Goal: Task Accomplishment & Management: Use online tool/utility

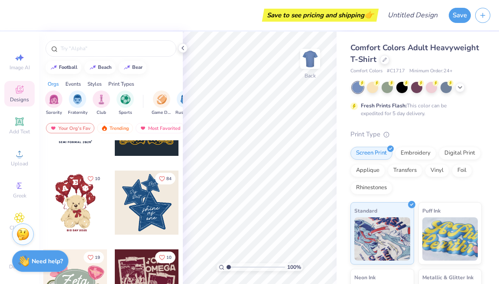
scroll to position [159, 0]
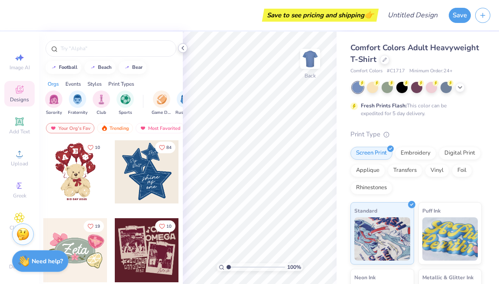
click at [183, 49] on icon at bounding box center [182, 48] width 7 height 7
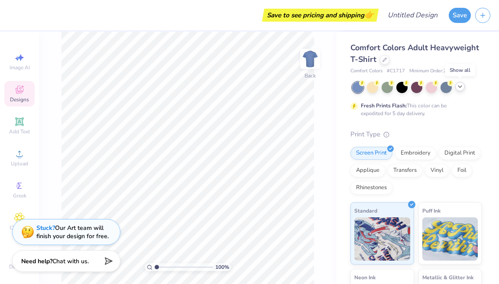
click at [462, 86] on icon at bounding box center [460, 86] width 7 height 7
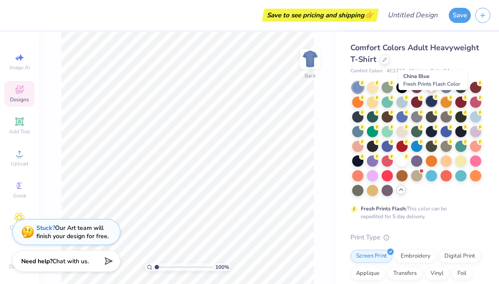
click at [431, 102] on div at bounding box center [431, 101] width 11 height 11
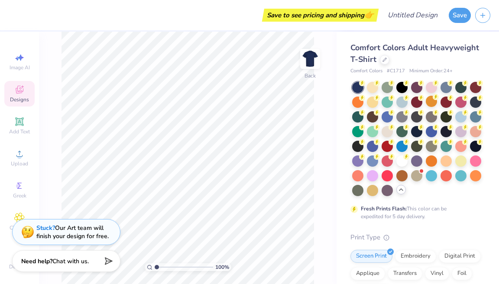
scroll to position [0, 0]
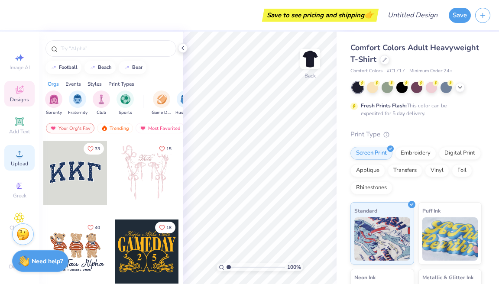
click at [18, 156] on circle at bounding box center [19, 156] width 5 height 5
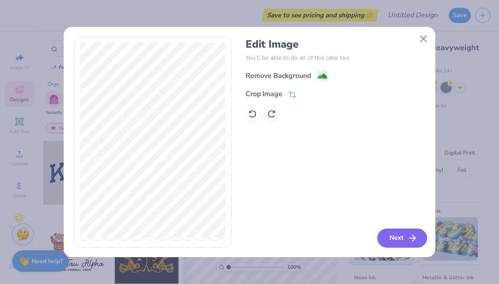
click at [407, 239] on button "Next" at bounding box center [402, 238] width 50 height 19
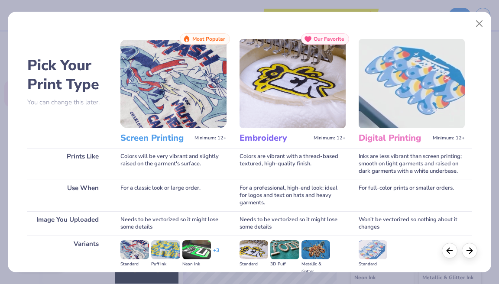
click at [165, 108] on img at bounding box center [173, 83] width 106 height 89
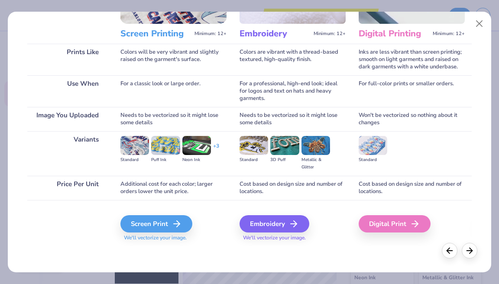
scroll to position [104, 0]
click at [168, 227] on div "Screen Print" at bounding box center [158, 223] width 72 height 17
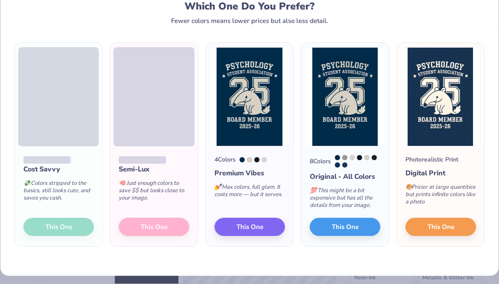
scroll to position [31, 0]
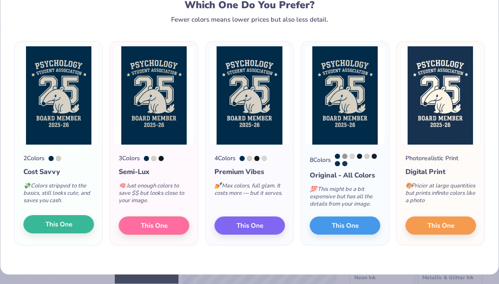
click at [63, 230] on span "This One" at bounding box center [58, 225] width 27 height 10
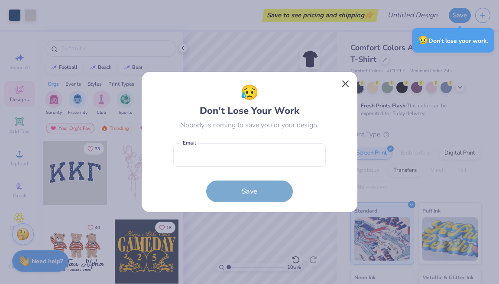
click at [346, 83] on button "Close" at bounding box center [345, 84] width 16 height 16
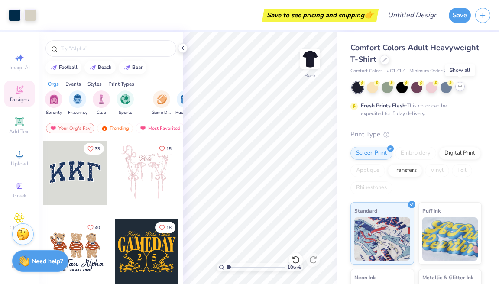
click at [461, 87] on icon at bounding box center [460, 86] width 7 height 7
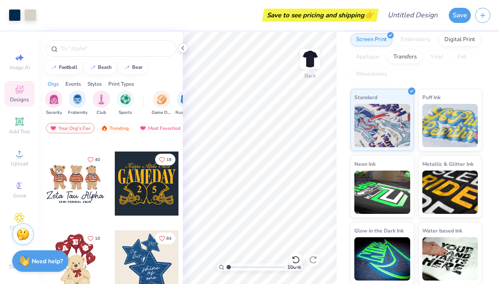
scroll to position [150, 0]
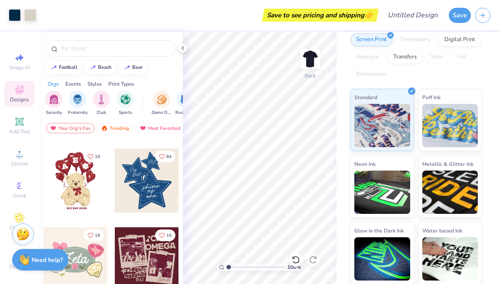
click at [35, 260] on strong "Need help?" at bounding box center [47, 260] width 31 height 8
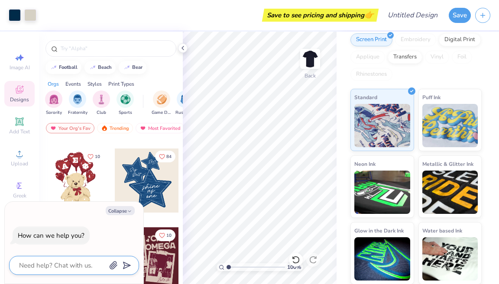
click at [63, 264] on textarea at bounding box center [62, 265] width 88 height 11
type textarea "i"
type textarea "x"
type textarea "I"
type textarea "x"
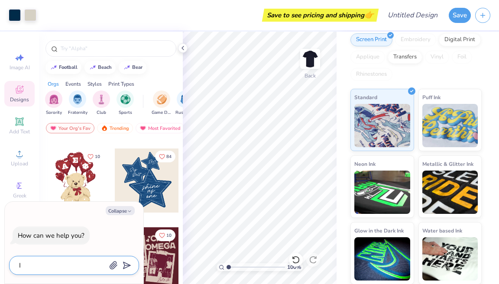
type textarea "I m"
type textarea "x"
type textarea "I ma"
type textarea "x"
type textarea "I mad"
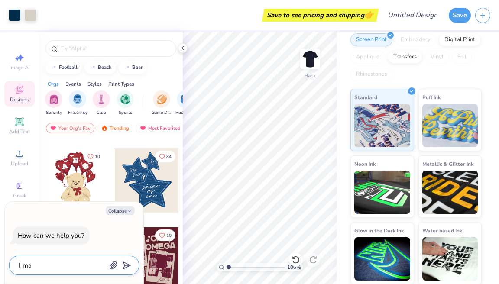
type textarea "x"
type textarea "I made"
type textarea "x"
type textarea "I made"
type textarea "x"
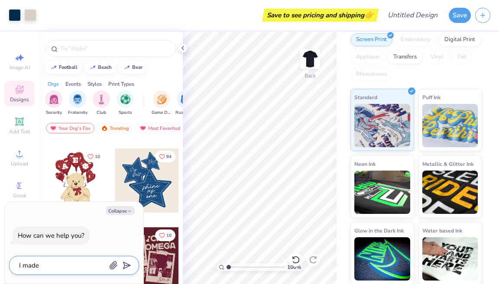
type textarea "I made a"
type textarea "x"
type textarea "I made a"
type textarea "x"
type textarea "I made a d"
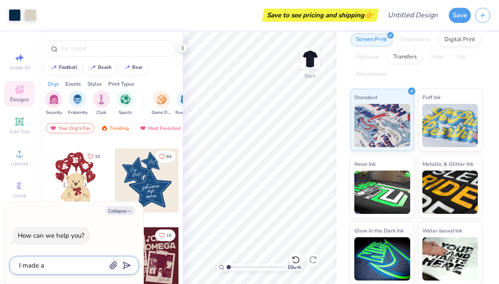
type textarea "x"
type textarea "I made a de"
type textarea "x"
type textarea "I made a des"
type textarea "x"
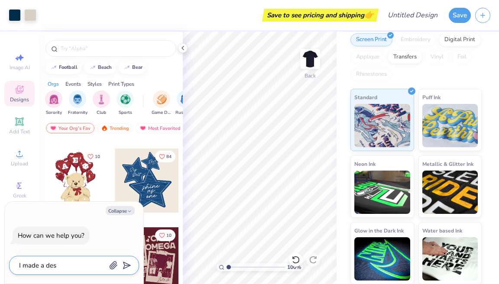
type textarea "I made a desi"
type textarea "x"
type textarea "I made a desig"
type textarea "x"
type textarea "I made a design"
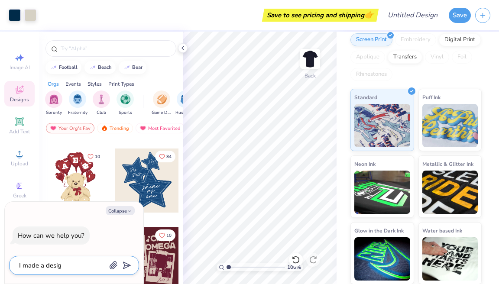
type textarea "x"
type textarea "I made a design"
type textarea "x"
type textarea "I made a design b"
type textarea "x"
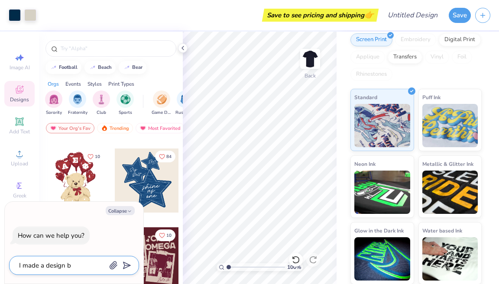
type textarea "I made a design bu"
type textarea "x"
type textarea "I made a design but"
type textarea "x"
type textarea "I made a design but"
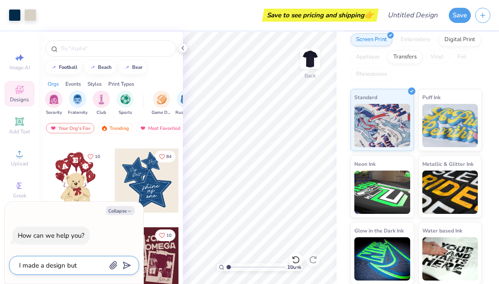
type textarea "x"
type textarea "I made a design but i"
type textarea "x"
type textarea "I made a design but I"
type textarea "x"
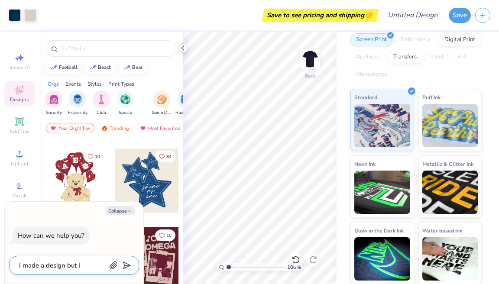
type textarea "I made a design but I o"
type textarea "x"
type textarea "I made a design but I on"
type textarea "x"
type textarea "I made a design but I onl"
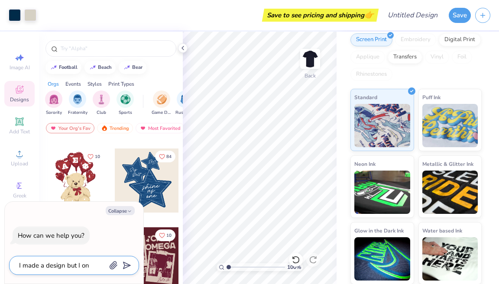
type textarea "x"
type textarea "I made a design but I only"
type textarea "x"
type textarea "I made a design but I only"
type textarea "x"
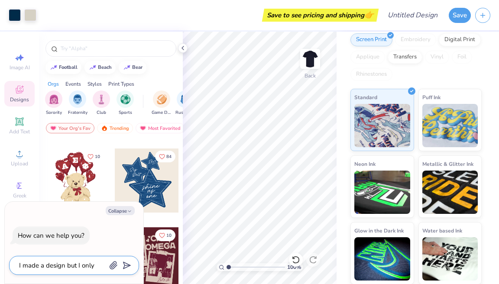
type textarea "I made a design but I only w"
type textarea "x"
type textarea "I made a design but I only wa"
type textarea "x"
type textarea "I made a design but I only wan"
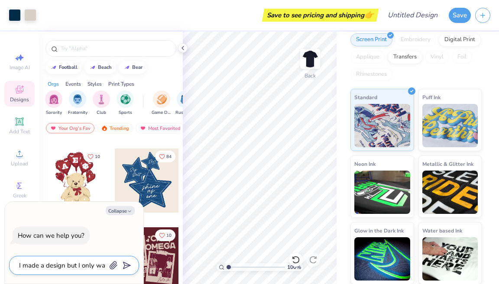
type textarea "x"
type textarea "I made a design but I only want"
type textarea "x"
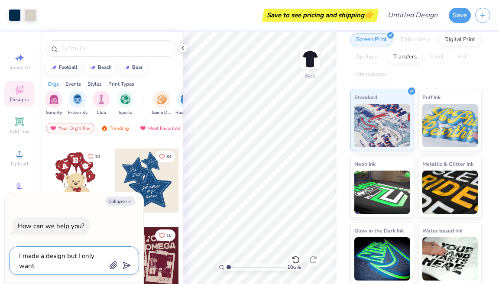
type textarea "I made a design but I only want"
type textarea "x"
type textarea "I made a design but I only want t"
type textarea "x"
type textarea "I made a design but I only want th"
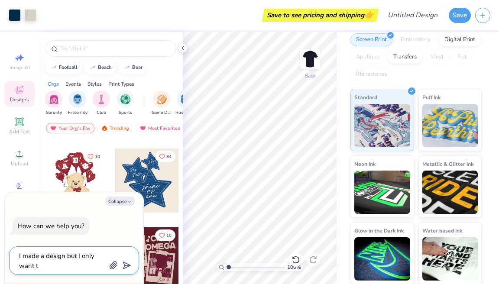
type textarea "x"
type textarea "I made a design but I only want the"
type textarea "x"
type textarea "I made a design but I only want the"
type textarea "x"
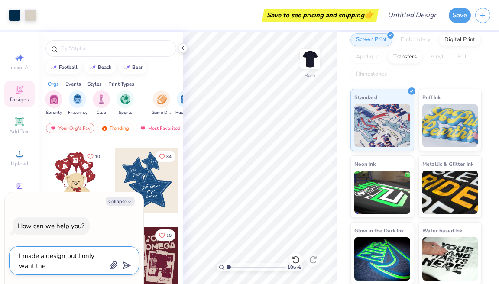
type textarea "I made a design but I only want the l"
type textarea "x"
type textarea "I made a design but I only want the le"
type textarea "x"
type textarea "I made a design but I only want the let"
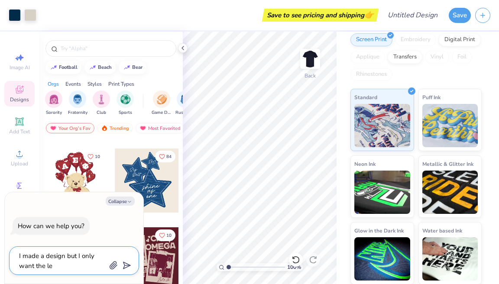
type textarea "x"
type textarea "I made a design but I only want the lett"
type textarea "x"
type textarea "I made a design but I only want the lette"
type textarea "x"
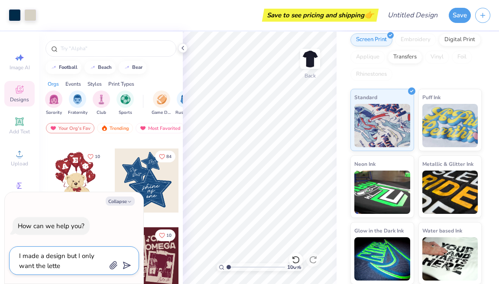
type textarea "I made a design but I only want the letter"
type textarea "x"
type textarea "I made a design but I only want the letters"
type textarea "x"
type textarea "I made a design but I only want the letters/"
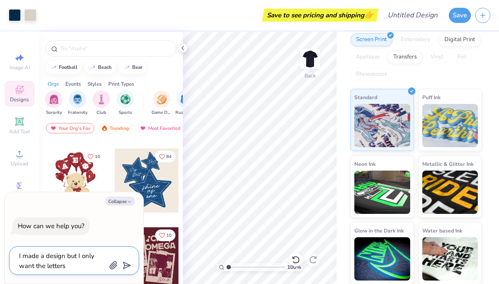
type textarea "x"
type textarea "I made a design but I only want the letters/g"
type textarea "x"
type textarea "I made a design but I only want the letters/gr"
type textarea "x"
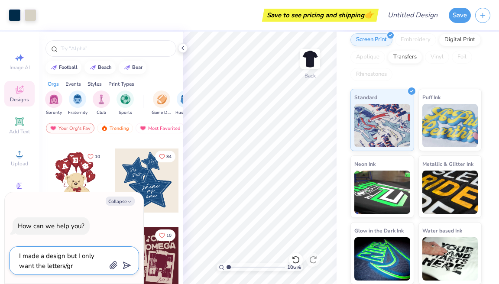
type textarea "I made a design but I only want the letters/gra"
type textarea "x"
type textarea "I made a design but I only want the letters/grap"
type textarea "x"
type textarea "I made a design but I only want the letters/graph"
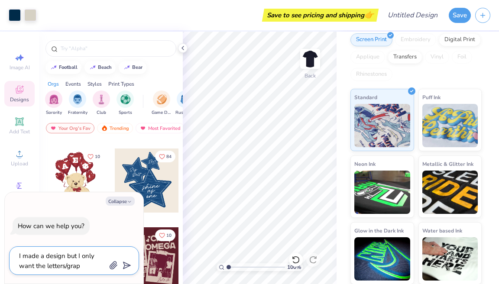
type textarea "x"
type textarea "I made a design but I only want the letters/graphi"
type textarea "x"
type textarea "I made a design but I only want the letters/graphic"
type textarea "x"
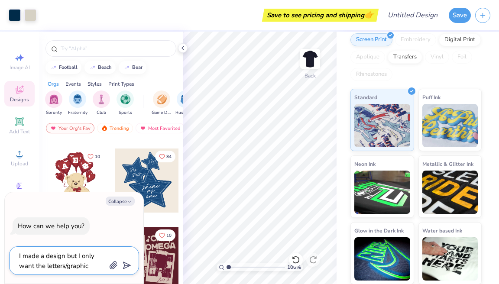
type textarea "I made a design but I only want the letters/graphics"
type textarea "x"
type textarea "I made a design but I only want the letters/graphics"
type textarea "x"
type textarea "I made a design but I only want the letters/graphics o"
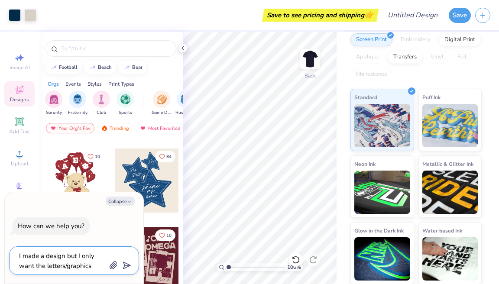
type textarea "x"
type textarea "I made a design but I only want the letters/graphics on"
type textarea "x"
type textarea "I made a design but I only want the letters/graphics on"
type textarea "x"
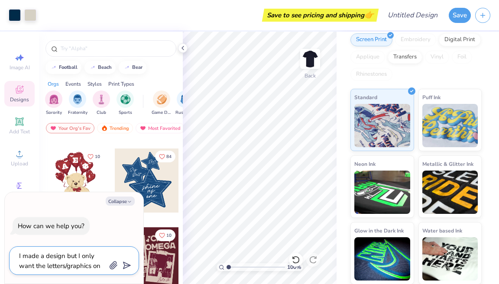
type textarea "I made a design but I only want the letters/graphics on t"
type textarea "x"
type textarea "I made a design but I only want the letters/graphics on th"
type textarea "x"
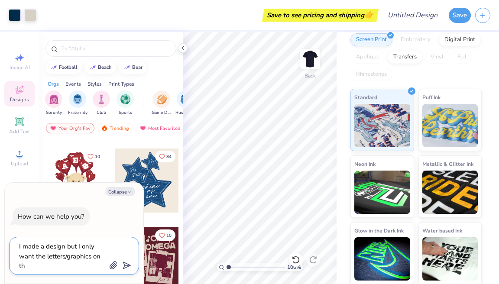
type textarea "I made a design but I only want the letters/graphics on the"
type textarea "x"
type textarea "I made a design but I only want the letters/graphics on the"
type textarea "x"
type textarea "I made a design but I only want the letters/graphics on the s"
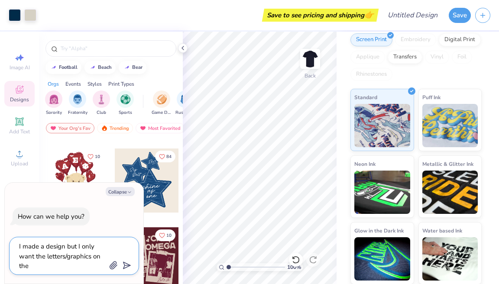
type textarea "x"
type textarea "I made a design but I only want the letters/graphics on the sh"
type textarea "x"
type textarea "I made a design but I only want the letters/graphics on the shi"
type textarea "x"
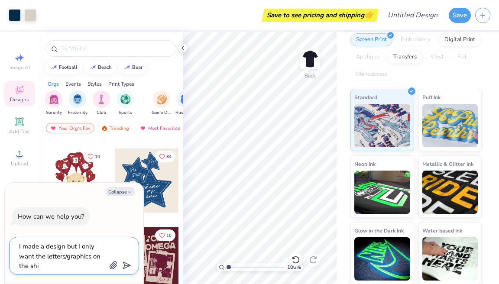
type textarea "I made a design but I only want the letters/graphics on the shir"
type textarea "x"
type textarea "I made a design but I only want the letters/graphics on the shirt"
type textarea "x"
type textarea "I made a design but I only want the letters/graphics on the shirt"
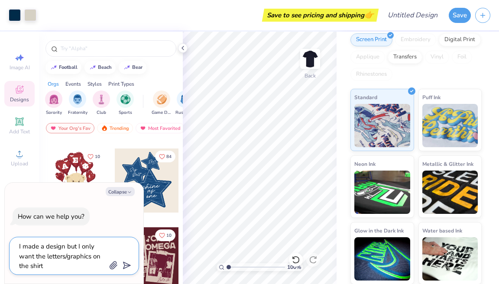
type textarea "x"
type textarea "I made a design but I only want the letters/graphics on the shirt a"
type textarea "x"
type textarea "I made a design but I only want the letters/graphics on the shirt an"
type textarea "x"
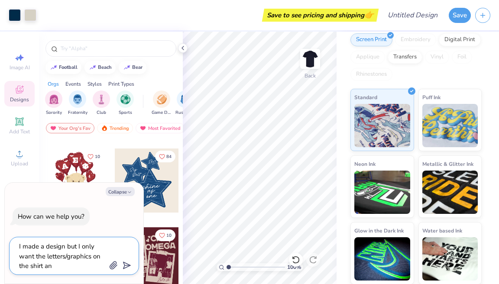
type textarea "I made a design but I only want the letters/graphics on the shirt and"
type textarea "x"
type textarea "I made a design but I only want the letters/graphics on the shirt and"
type textarea "x"
type textarea "I made a design but I only want the letters/graphics on the shirt and n"
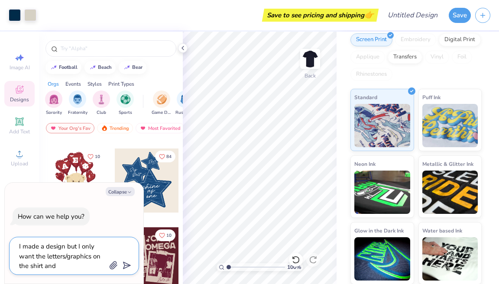
type textarea "x"
type textarea "I made a design but I only want the letters/graphics on the shirt and no"
type textarea "x"
type textarea "I made a design but I only want the letters/graphics on the shirt and not"
type textarea "x"
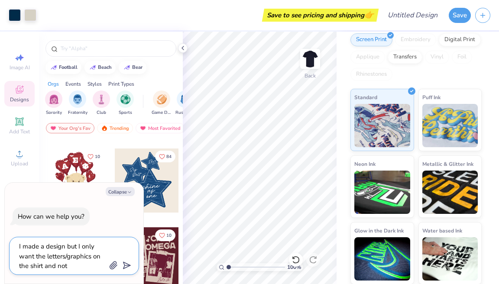
type textarea "I made a design but I only want the letters/graphics on the shirt and not"
type textarea "x"
type textarea "I made a design but I only want the letters/graphics on the shirt and not t"
type textarea "x"
type textarea "I made a design but I only want the letters/graphics on the shirt and not th"
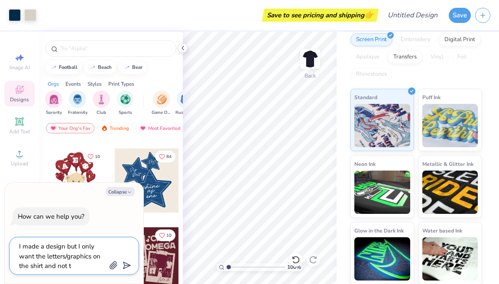
type textarea "x"
type textarea "I made a design but I only want the letters/graphics on the shirt and not the"
type textarea "x"
type textarea "I made a design but I only want the letters/graphics on the shirt and not the"
type textarea "x"
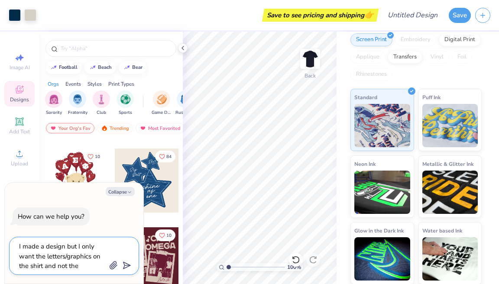
type textarea "I made a design but I only want the letters/graphics on the shirt and not the r"
type textarea "x"
type textarea "I made a design but I only want the letters/graphics on the shirt and not the re"
type textarea "x"
type textarea "I made a design but I only want the letters/graphics on the shirt and not the r…"
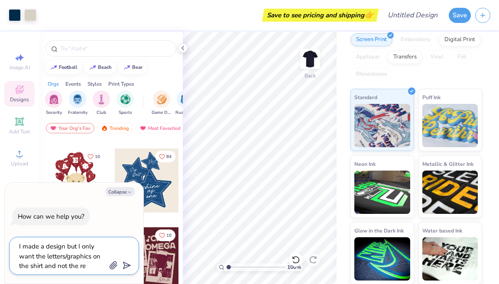
type textarea "x"
type textarea "I made a design but I only want the letters/graphics on the shirt and not the r…"
type textarea "x"
type textarea "I made a design but I only want the letters/graphics on the shirt and not the r…"
type textarea "x"
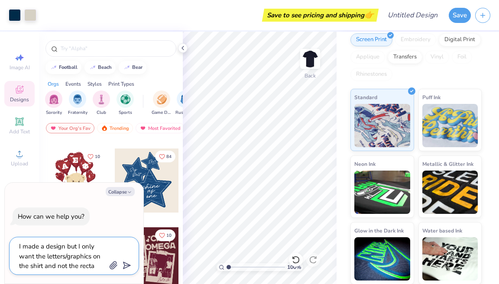
type textarea "I made a design but I only want the letters/graphics on the shirt and not the r…"
type textarea "x"
type textarea "I made a design but I only want the letters/graphics on the shirt and not the r…"
type textarea "x"
type textarea "I made a design but I only want the letters/graphics on the shirt and not the r…"
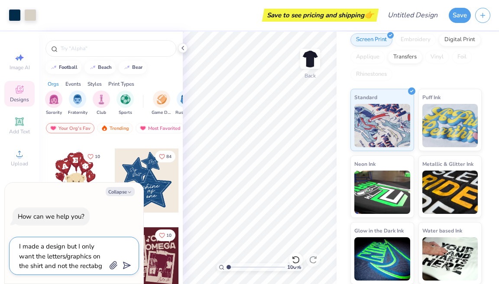
type textarea "x"
type textarea "I made a design but I only want the letters/graphics on the shirt and not the r…"
type textarea "x"
type textarea "I made a design but I only want the letters/graphics on the shirt and not the r…"
type textarea "x"
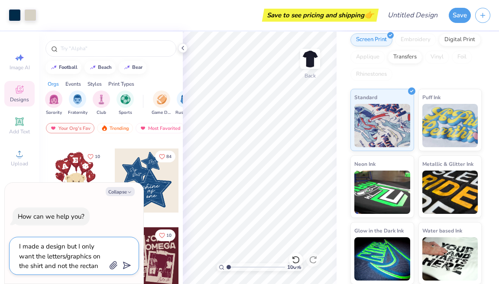
type textarea "I made a design but I only want the letters/graphics on the shirt and not the r…"
type textarea "x"
type textarea "I made a design but I only want the letters/graphics on the shirt and not the r…"
type textarea "x"
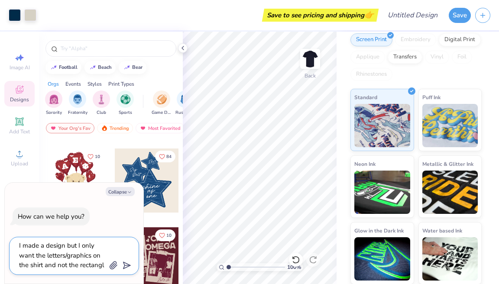
type textarea "I made a design but I only want the letters/graphics on the shirt and not the r…"
type textarea "x"
type textarea "I made a design but I only want the letters/graphics on the shirt and not the r…"
type textarea "x"
type textarea "I made a design but I only want the letters/graphics on the shirt and not the r…"
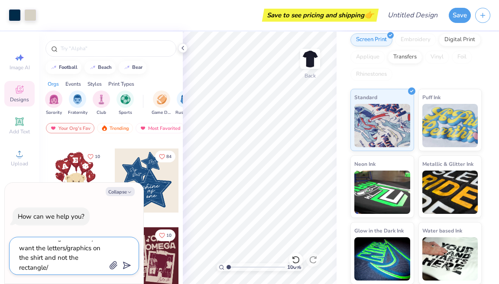
type textarea "x"
type textarea "I made a design but I only want the letters/graphics on the shirt and not the r…"
type textarea "x"
type textarea "I made a design but I only want the letters/graphics on the shirt and not the r…"
type textarea "x"
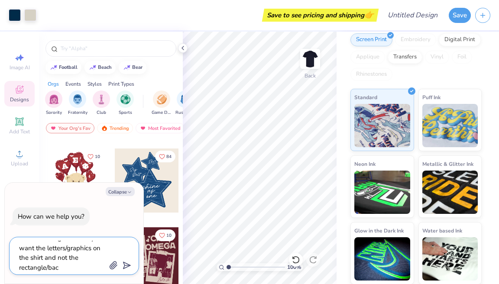
type textarea "I made a design but I only want the letters/graphics on the shirt and not the r…"
type textarea "x"
type textarea "I made a design but I only want the letters/graphics on the shirt and not the r…"
type textarea "x"
type textarea "I made a design but I only want the letters/graphics on the shirt and not the r…"
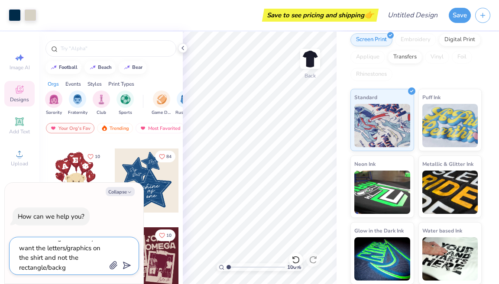
type textarea "x"
type textarea "I made a design but I only want the letters/graphics on the shirt and not the r…"
type textarea "x"
type textarea "I made a design but I only want the letters/graphics on the shirt and not the r…"
type textarea "x"
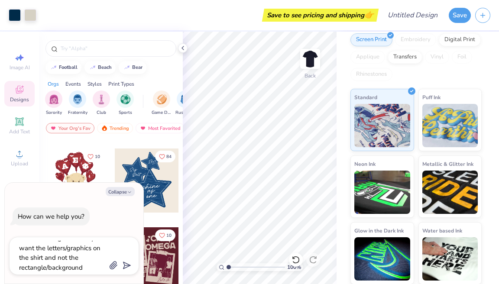
scroll to position [0, 0]
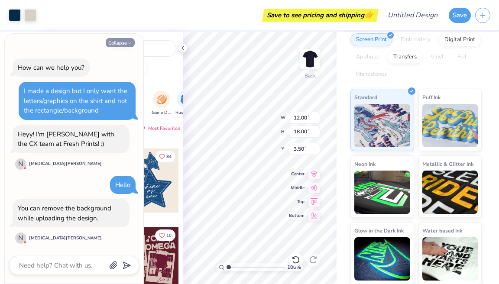
click at [123, 44] on button "Collapse" at bounding box center [120, 42] width 29 height 9
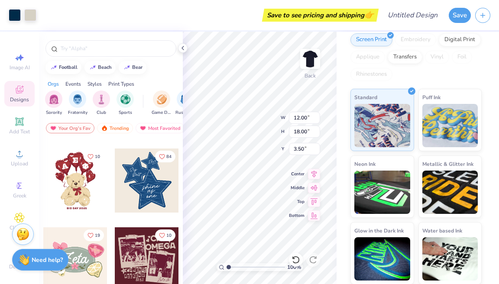
click at [35, 260] on strong "Need help?" at bounding box center [47, 260] width 31 height 8
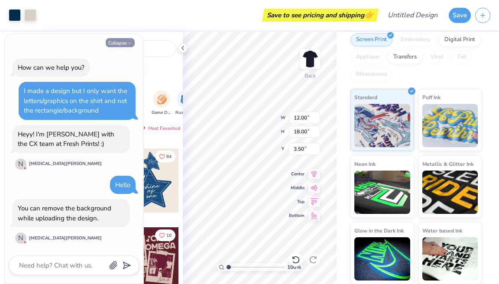
click at [121, 45] on button "Collapse" at bounding box center [120, 42] width 29 height 9
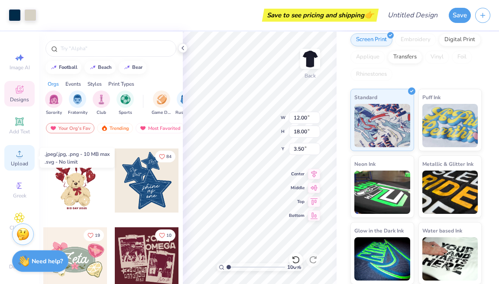
click at [19, 156] on circle at bounding box center [19, 156] width 5 height 5
click at [17, 153] on icon at bounding box center [19, 154] width 10 height 10
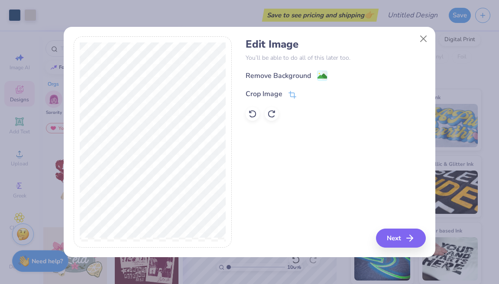
click at [321, 70] on span at bounding box center [322, 75] width 10 height 11
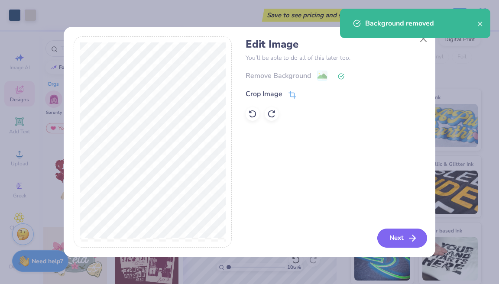
click at [396, 237] on button "Next" at bounding box center [402, 238] width 50 height 19
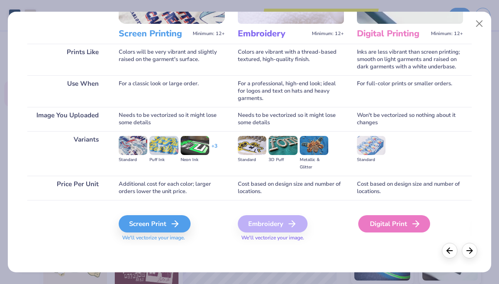
scroll to position [104, 0]
click at [391, 223] on div "Digital Print" at bounding box center [394, 223] width 72 height 17
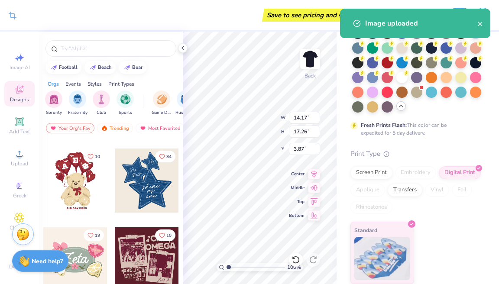
scroll to position [83, 0]
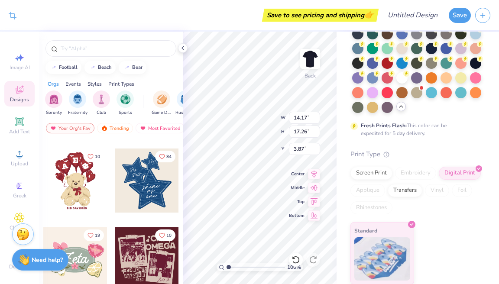
click at [40, 260] on strong "Need help?" at bounding box center [47, 260] width 31 height 8
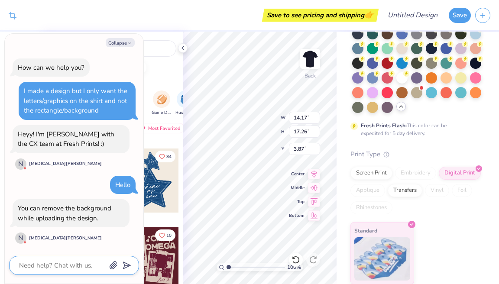
click at [62, 268] on textarea at bounding box center [62, 265] width 88 height 11
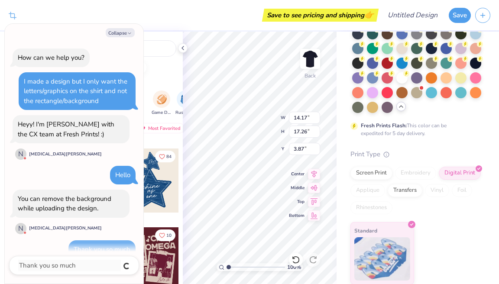
scroll to position [12, 0]
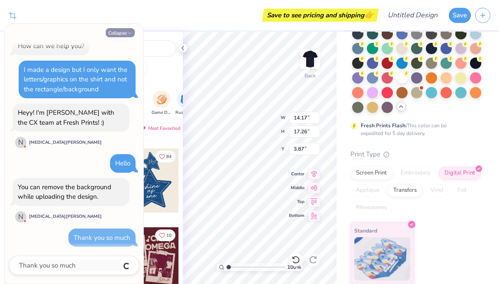
click at [117, 32] on button "Collapse" at bounding box center [120, 32] width 29 height 9
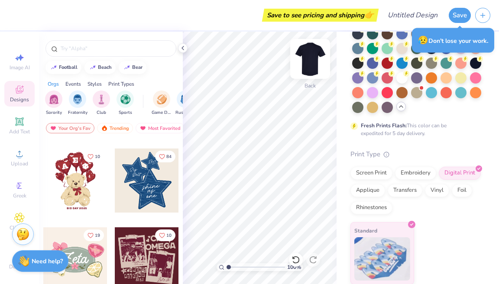
click at [311, 55] on img at bounding box center [310, 59] width 35 height 35
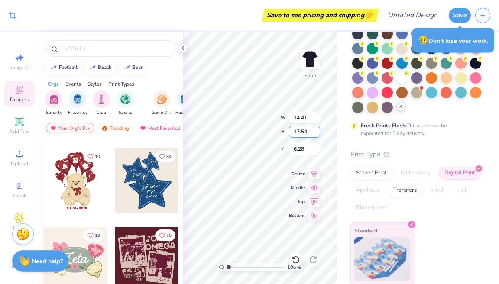
click at [290, 126] on div "100 % Front W 14.41 14.41 " H 17.54 17.54 " Y 6.28 6.28 " Center Middle Top Bot…" at bounding box center [260, 158] width 154 height 253
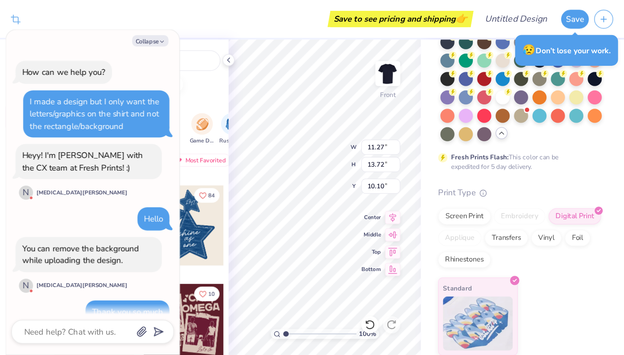
scroll to position [52, 0]
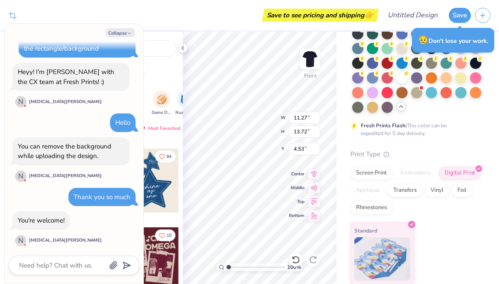
click at [337, 197] on div "Comfort Colors Adult Heavyweight T-Shirt Comfort Colors # C1717 Minimum Order: …" at bounding box center [418, 116] width 162 height 336
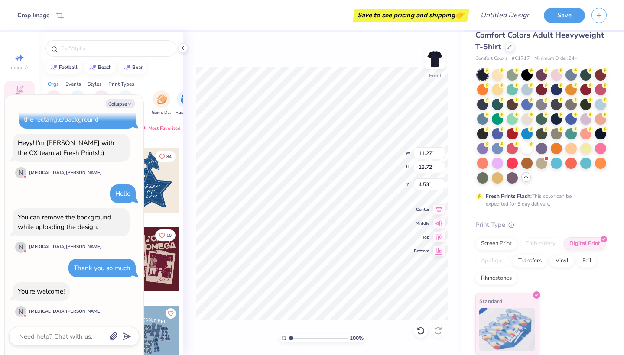
scroll to position [12, 0]
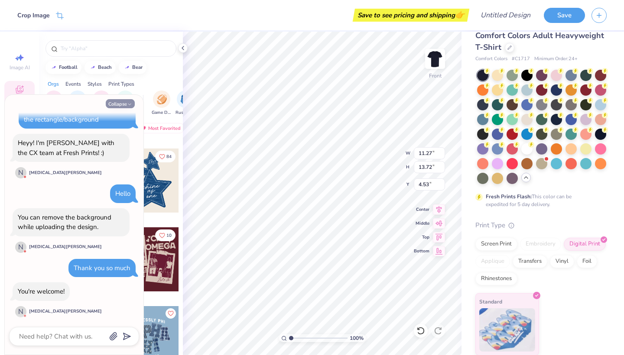
click at [123, 104] on button "Collapse" at bounding box center [120, 103] width 29 height 9
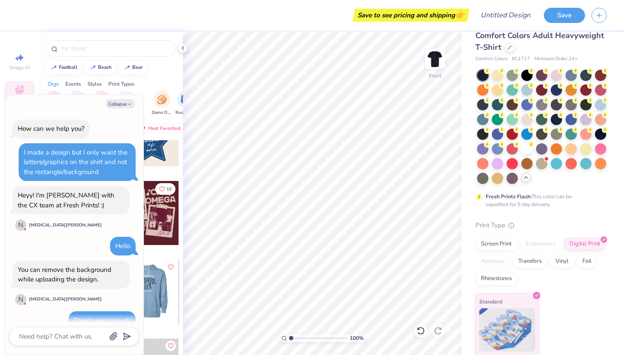
scroll to position [93, 0]
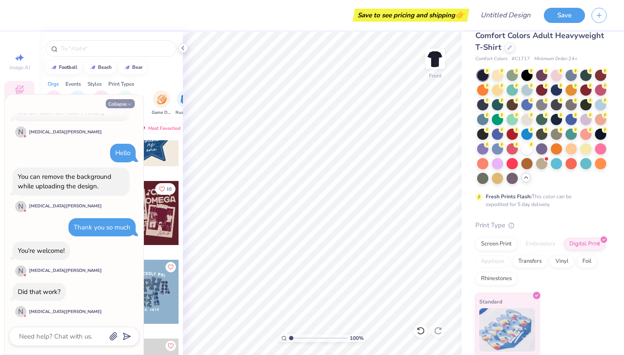
click at [116, 106] on button "Collapse" at bounding box center [120, 103] width 29 height 9
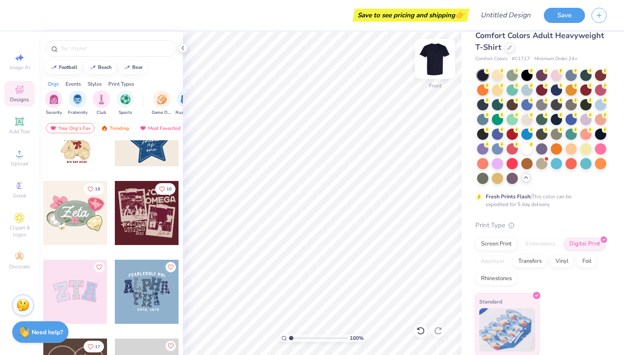
click at [433, 64] on img at bounding box center [435, 59] width 35 height 35
click at [436, 55] on img at bounding box center [435, 59] width 35 height 35
click at [433, 58] on img at bounding box center [435, 59] width 35 height 35
click at [437, 63] on img at bounding box center [435, 59] width 35 height 35
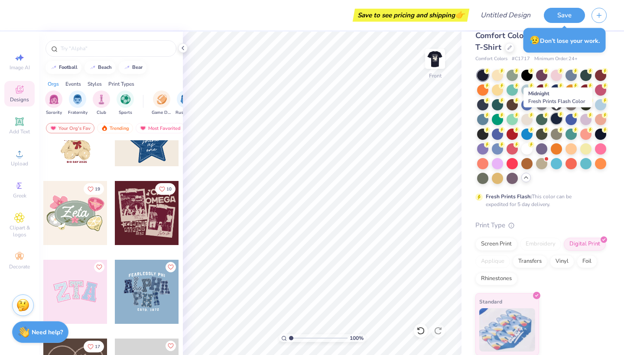
click at [499, 120] on div at bounding box center [556, 118] width 11 height 11
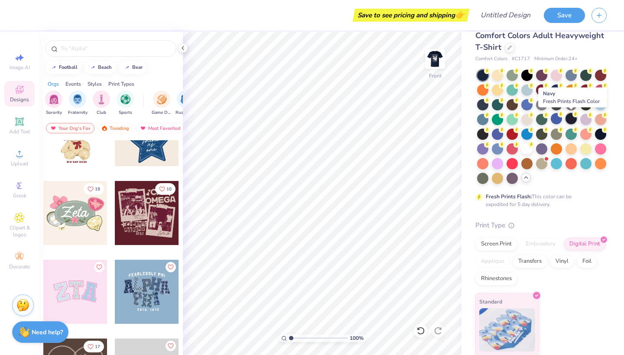
click at [499, 120] on div at bounding box center [570, 118] width 11 height 11
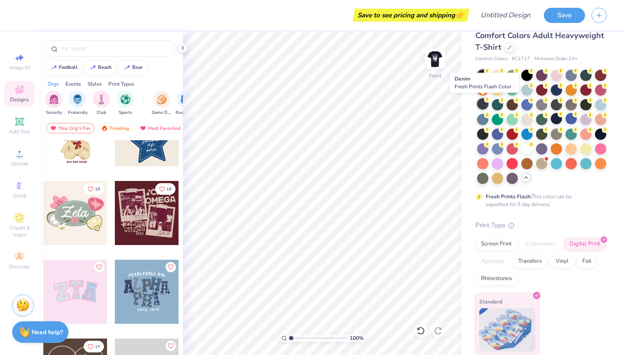
click at [484, 104] on div at bounding box center [482, 103] width 11 height 11
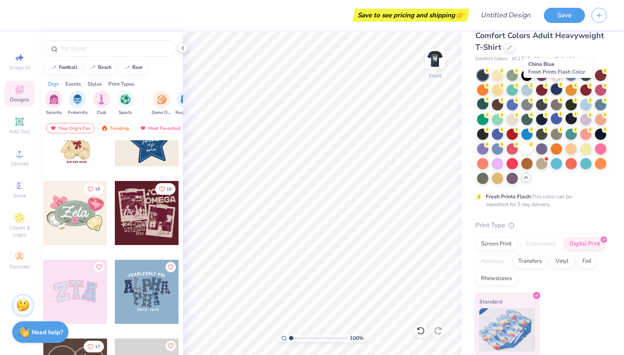
click at [499, 91] on div at bounding box center [556, 89] width 11 height 11
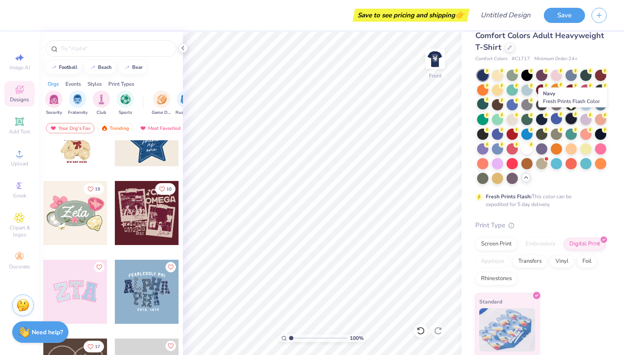
click at [499, 119] on div at bounding box center [570, 118] width 11 height 11
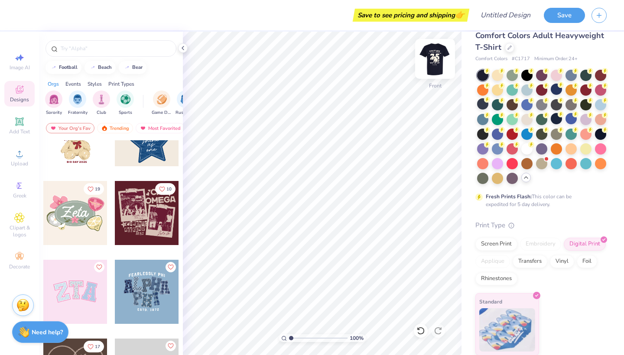
click at [436, 65] on img at bounding box center [435, 59] width 35 height 35
click at [436, 66] on img at bounding box center [435, 59] width 35 height 35
click at [436, 66] on img at bounding box center [434, 58] width 17 height 17
click at [441, 60] on img at bounding box center [435, 59] width 35 height 35
click at [434, 55] on img at bounding box center [435, 59] width 35 height 35
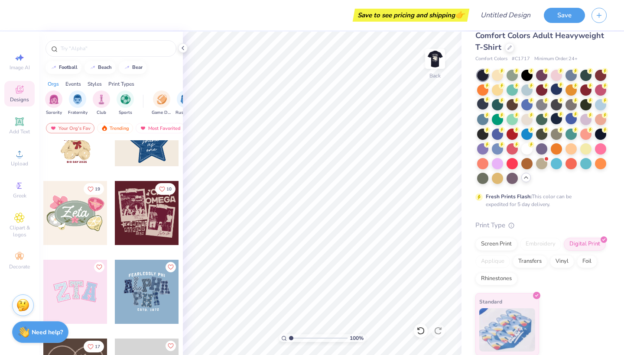
click at [434, 55] on img at bounding box center [434, 58] width 17 height 17
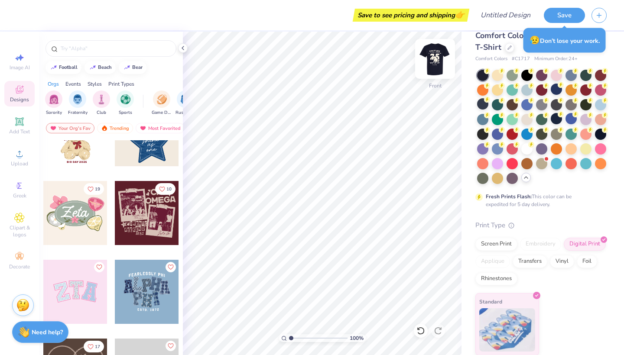
click at [433, 58] on img at bounding box center [435, 59] width 35 height 35
click at [430, 58] on img at bounding box center [435, 59] width 35 height 35
click at [430, 58] on img at bounding box center [434, 58] width 17 height 17
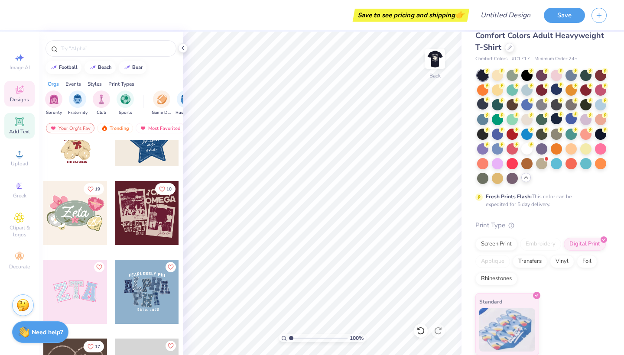
click at [19, 129] on span "Add Text" at bounding box center [19, 131] width 21 height 7
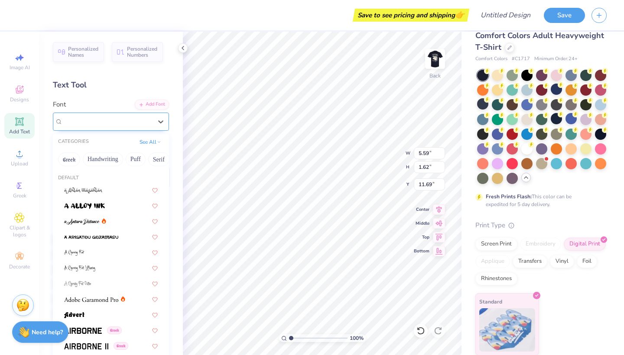
click at [124, 120] on div "Super Dream" at bounding box center [107, 121] width 91 height 13
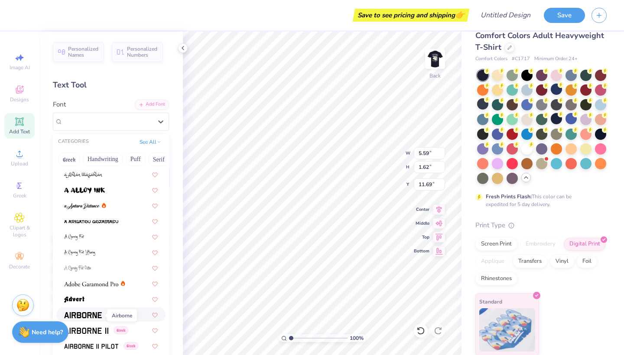
click at [86, 284] on img at bounding box center [83, 315] width 38 height 6
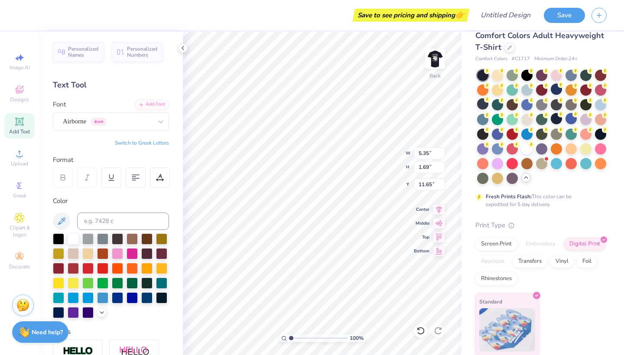
scroll to position [0, 0]
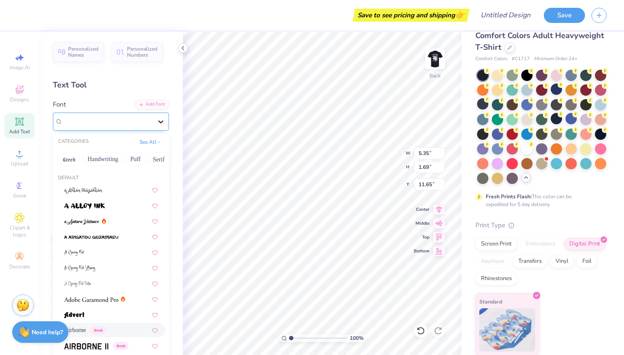
click at [154, 120] on div at bounding box center [161, 122] width 16 height 16
click at [156, 120] on div at bounding box center [161, 122] width 16 height 16
click at [117, 117] on div "Airborne Greek" at bounding box center [107, 121] width 91 height 13
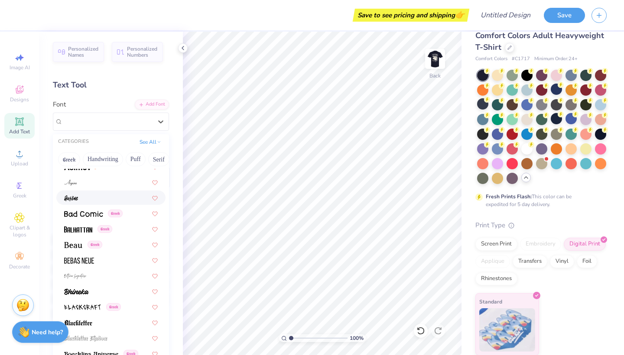
scroll to position [365, 0]
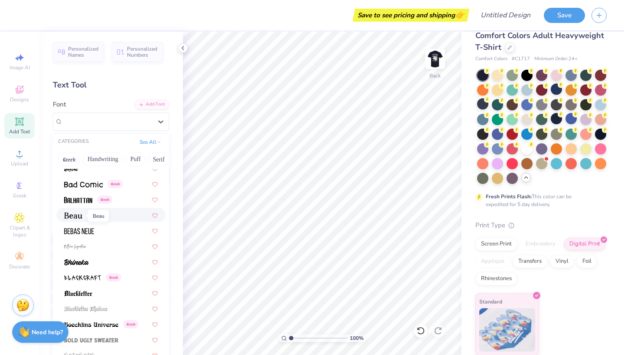
click at [81, 219] on img at bounding box center [73, 216] width 18 height 6
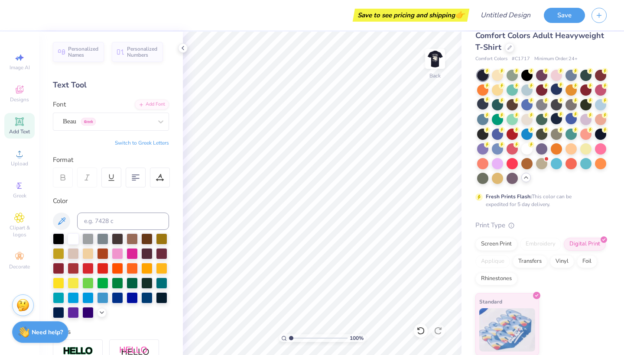
click at [21, 128] on span "Add Text" at bounding box center [19, 131] width 21 height 7
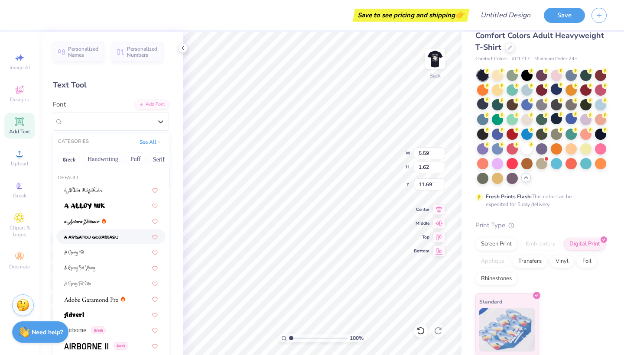
drag, startPoint x: 111, startPoint y: 121, endPoint x: 102, endPoint y: 231, distance: 110.4
click at [111, 121] on div "Super Dream" at bounding box center [107, 121] width 91 height 13
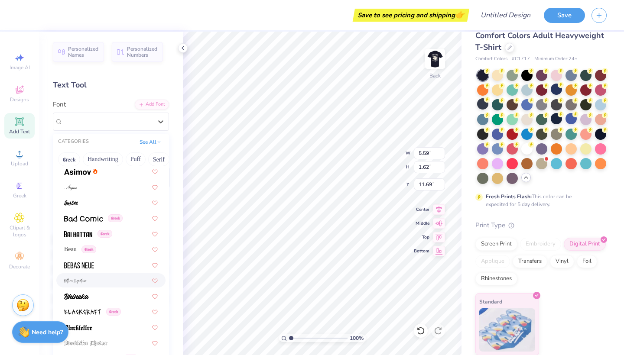
scroll to position [330, 0]
click at [66, 252] on span "Beau" at bounding box center [70, 249] width 13 height 9
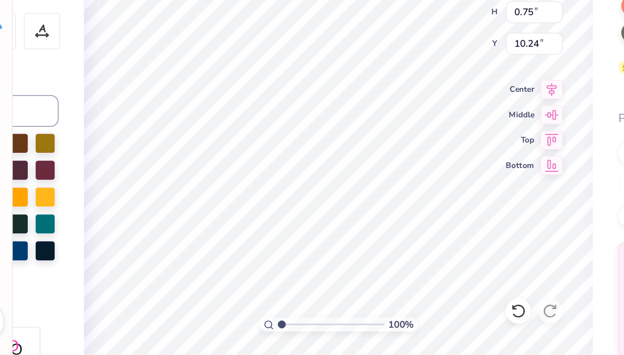
scroll to position [0, 3]
